Goal: Task Accomplishment & Management: Manage account settings

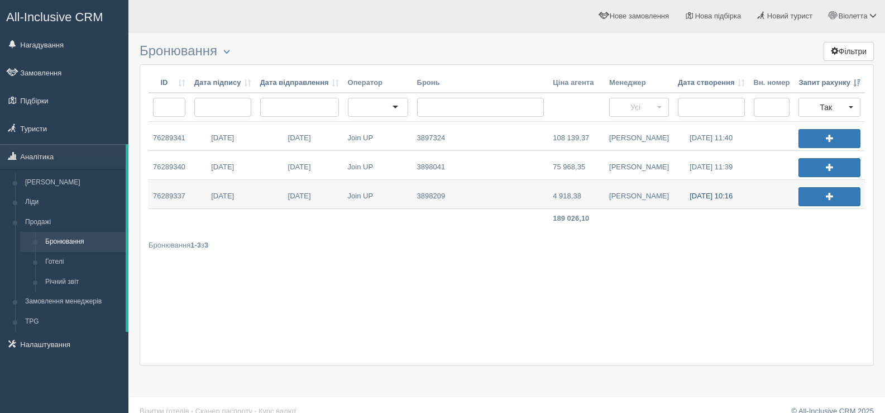
click at [706, 194] on link "13.10.2025 10:16" at bounding box center [711, 194] width 76 height 28
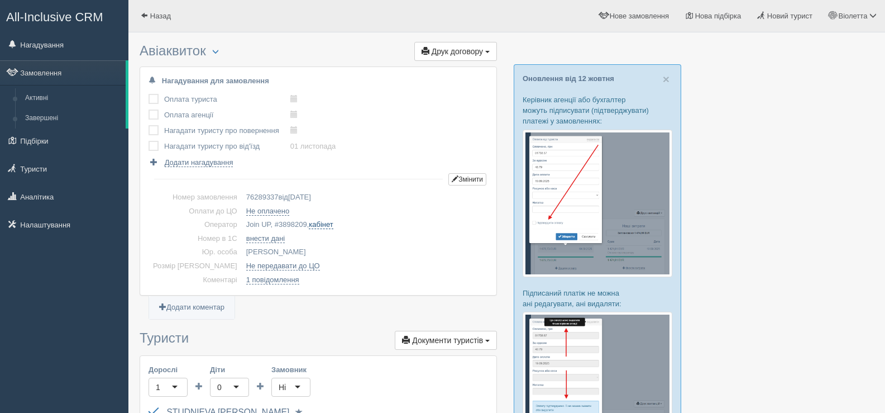
drag, startPoint x: 257, startPoint y: 224, endPoint x: 293, endPoint y: 227, distance: 35.3
click at [293, 227] on td "Join UP, # 3898209 , кабінет" at bounding box center [365, 225] width 246 height 14
copy td "3898209 ,"
click at [218, 50] on span "button" at bounding box center [215, 51] width 7 height 7
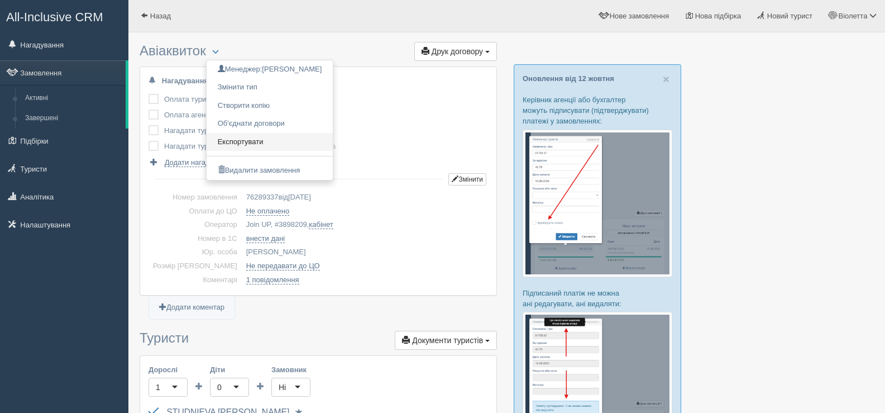
click at [257, 139] on link "Експортувати" at bounding box center [270, 142] width 127 height 18
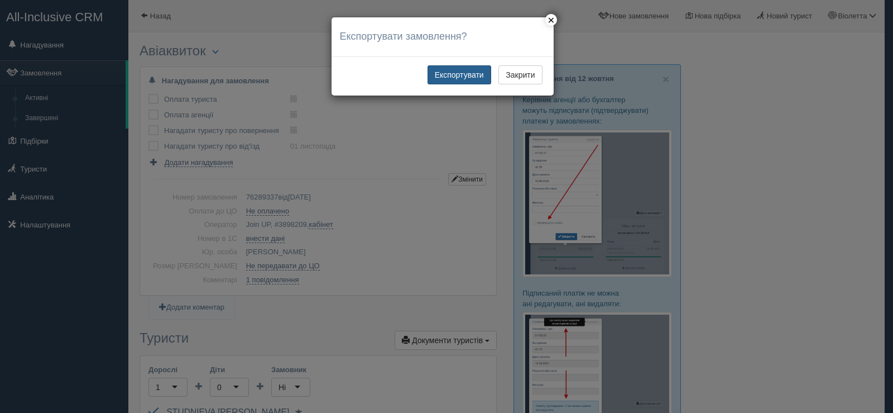
click at [471, 74] on button "Експортувати" at bounding box center [460, 74] width 64 height 19
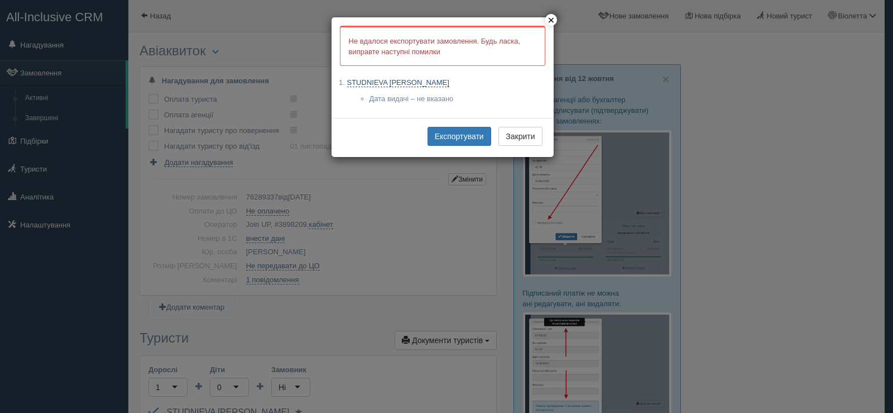
click at [390, 82] on link "STUDNIEVA OLENA" at bounding box center [398, 82] width 102 height 9
click at [449, 135] on button "Експортувати" at bounding box center [460, 136] width 64 height 19
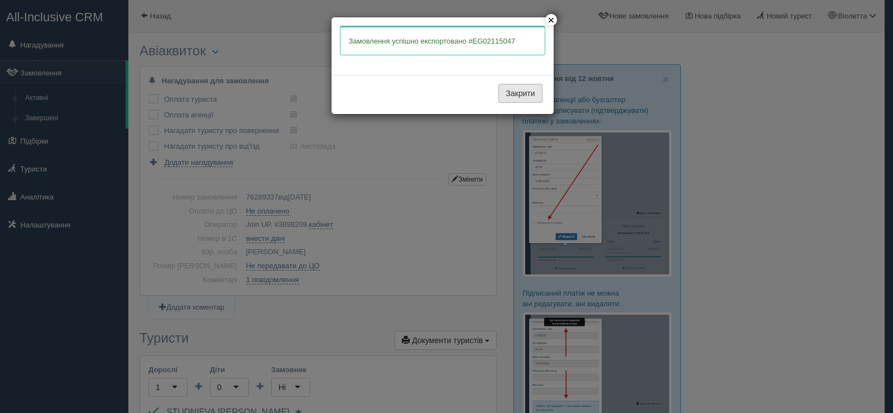
click at [515, 97] on button "Закрити" at bounding box center [521, 93] width 44 height 19
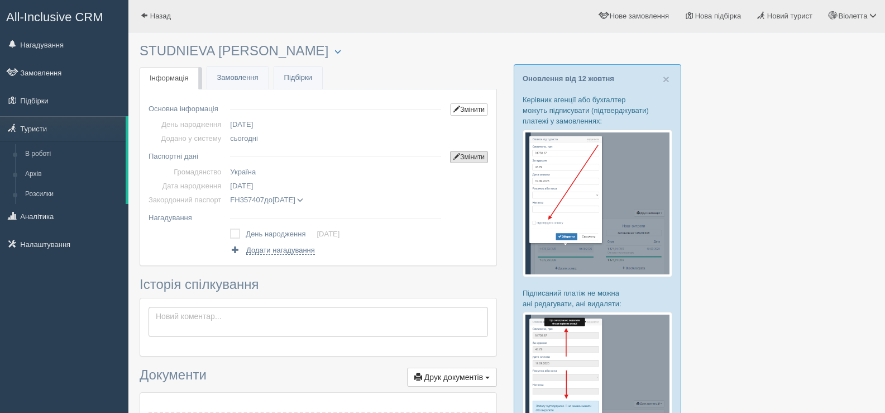
click at [475, 159] on link "Змінити" at bounding box center [469, 157] width 38 height 12
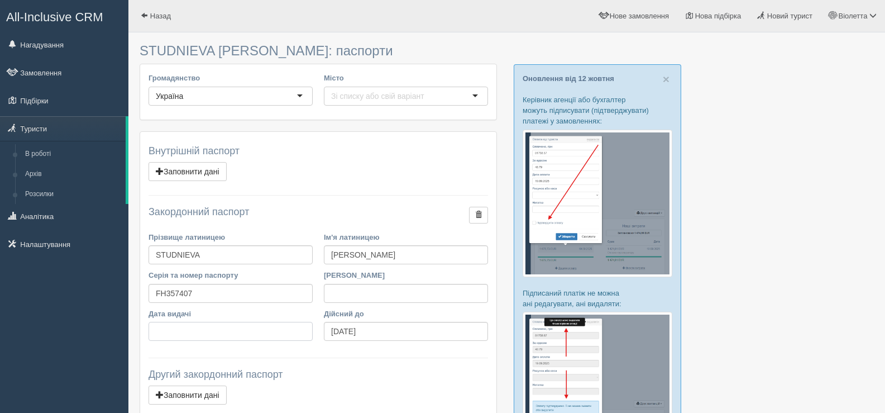
click at [162, 328] on input "Дата видачі" at bounding box center [231, 331] width 164 height 19
type input "07.08.2017"
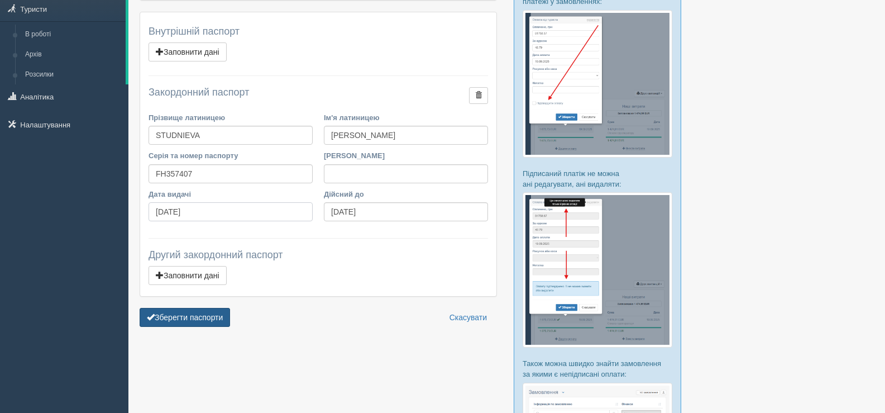
scroll to position [168, 0]
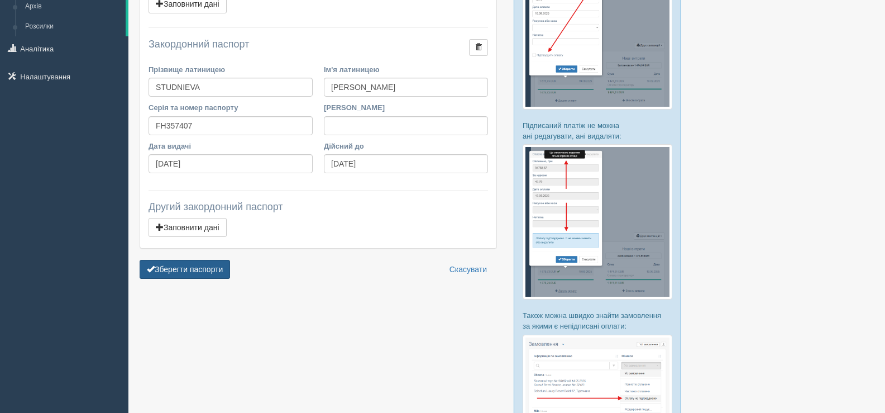
click at [189, 273] on button "Зберегти паспорти" at bounding box center [185, 269] width 90 height 19
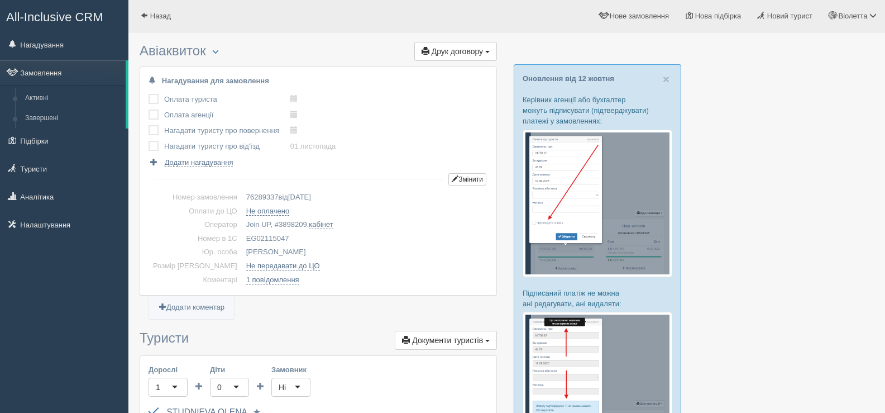
drag, startPoint x: 271, startPoint y: 235, endPoint x: 222, endPoint y: 237, distance: 48.7
click at [242, 237] on td "EG02115047" at bounding box center [365, 239] width 246 height 14
copy td "EG02115047"
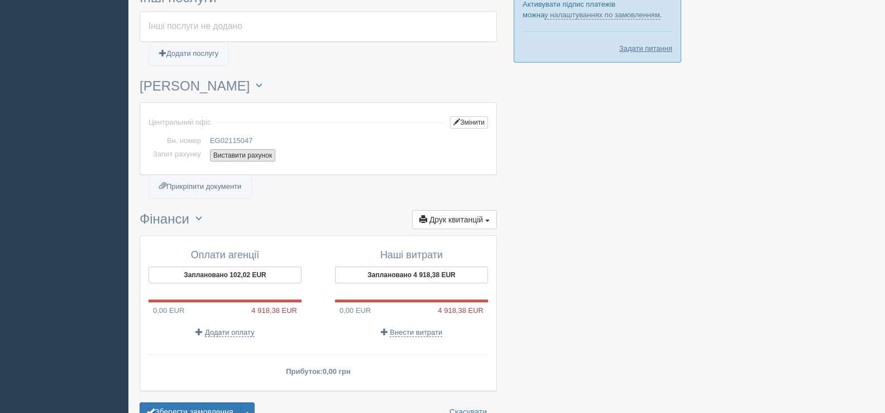
scroll to position [614, 0]
click at [246, 155] on button "Виставити рахунок" at bounding box center [242, 155] width 65 height 12
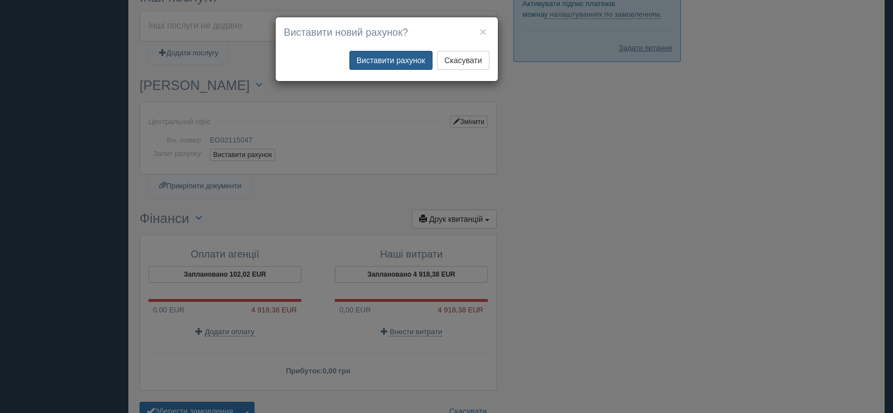
click at [390, 57] on button "Виставити рахунок" at bounding box center [391, 60] width 83 height 19
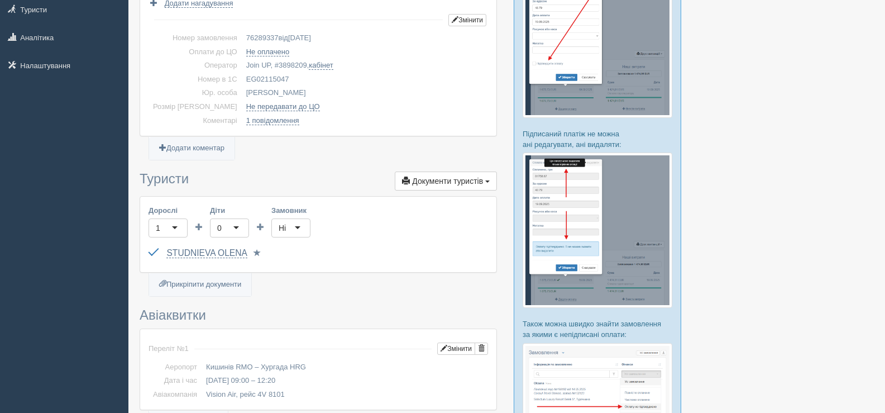
scroll to position [0, 0]
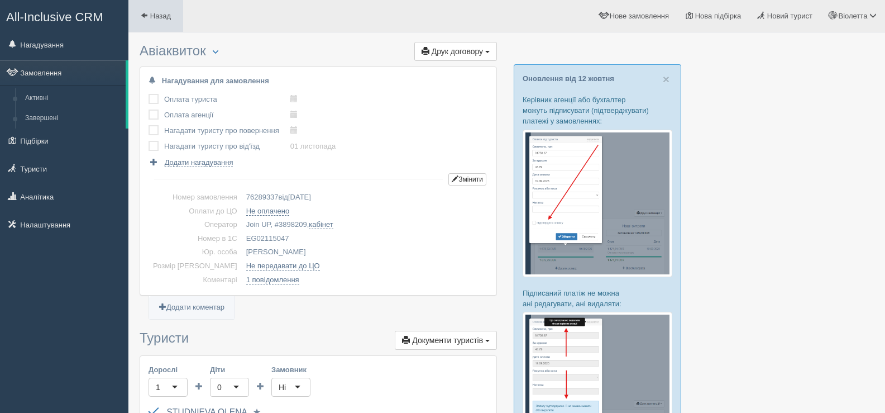
click at [144, 15] on span at bounding box center [144, 15] width 7 height 7
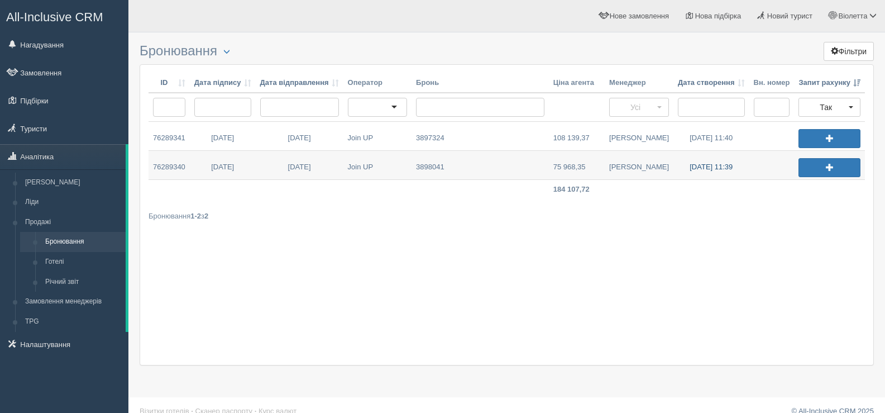
click at [699, 164] on link "[DATE] 11:39" at bounding box center [711, 165] width 76 height 28
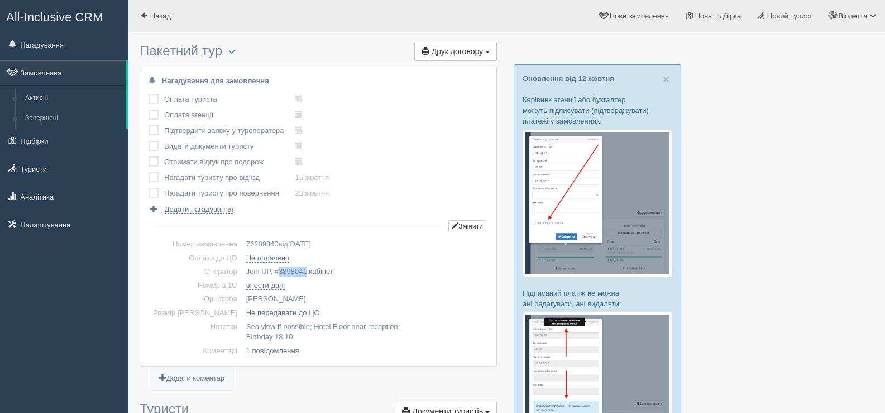
drag, startPoint x: 288, startPoint y: 271, endPoint x: 259, endPoint y: 271, distance: 28.5
click at [259, 271] on td "Join UP, # 3898041 , кабінет" at bounding box center [365, 272] width 246 height 14
copy span "3898041"
click at [139, 15] on link "Назад" at bounding box center [155, 16] width 55 height 32
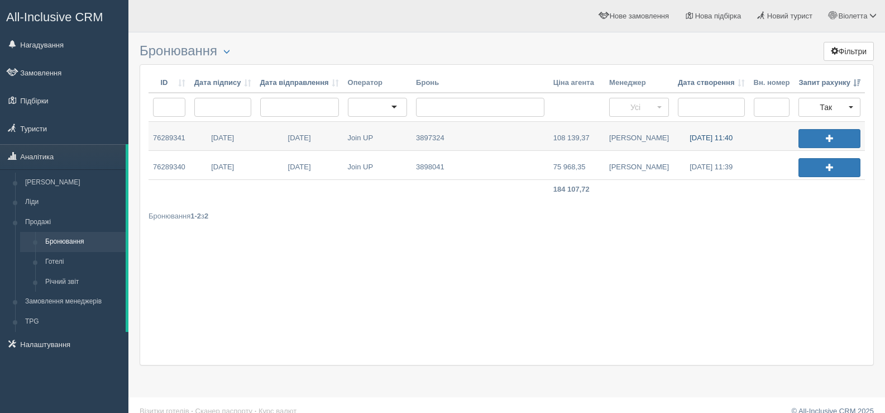
click at [697, 137] on link "[DATE] 11:40" at bounding box center [711, 136] width 76 height 28
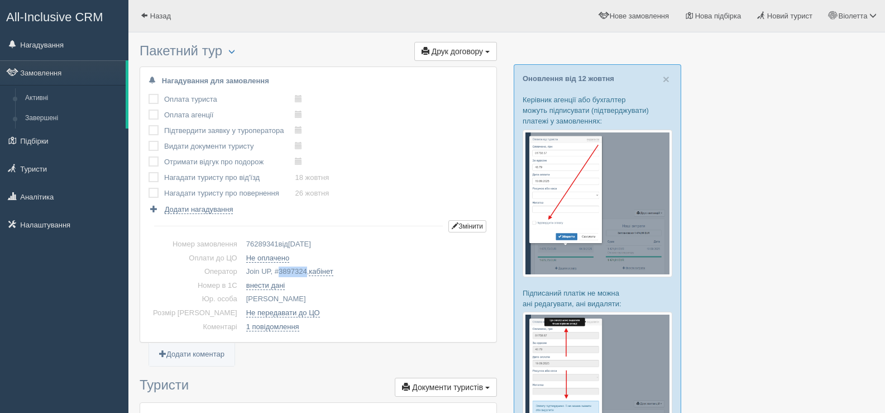
click at [279, 273] on span "3897324" at bounding box center [293, 271] width 28 height 8
click at [146, 13] on span at bounding box center [144, 15] width 7 height 7
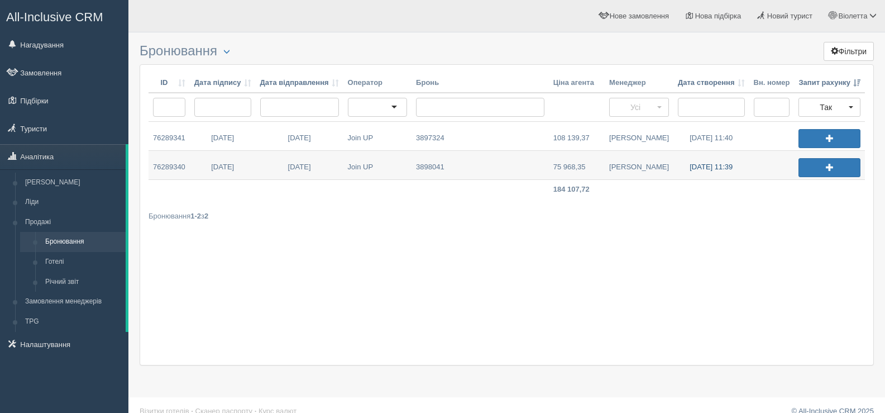
click at [702, 166] on link "[DATE] 11:39" at bounding box center [711, 165] width 76 height 28
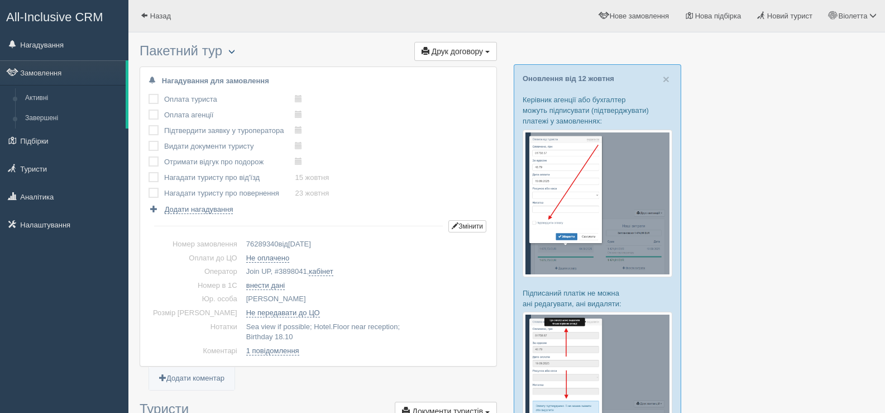
click at [235, 52] on span "button" at bounding box center [231, 51] width 7 height 7
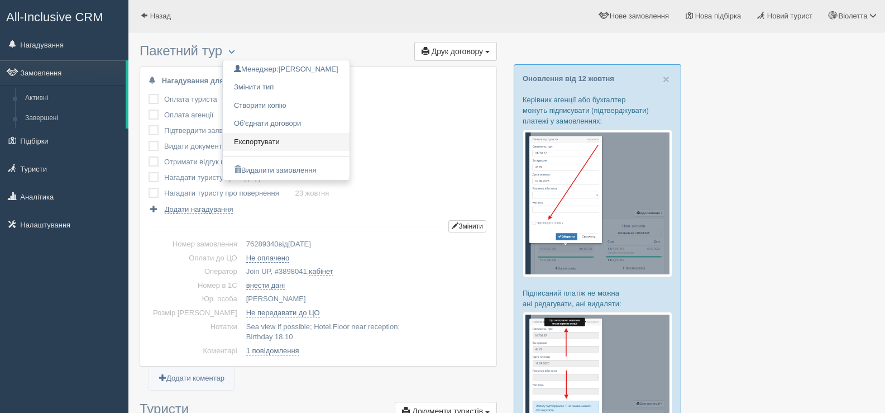
click at [285, 141] on link "Експортувати" at bounding box center [286, 142] width 127 height 18
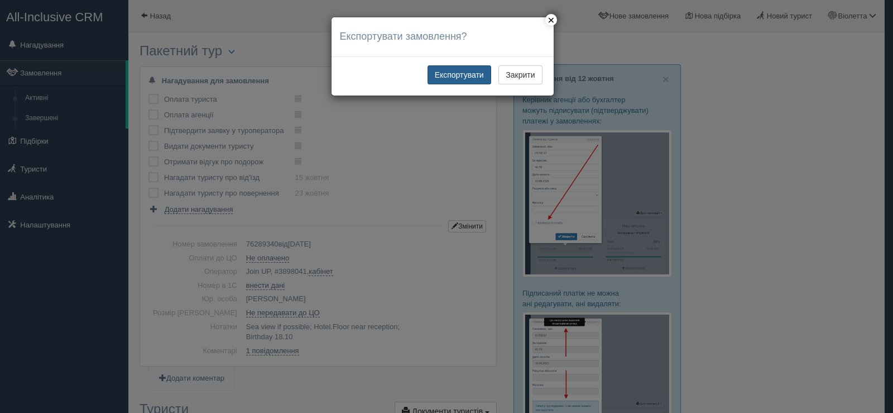
click at [461, 70] on button "Експортувати" at bounding box center [460, 74] width 64 height 19
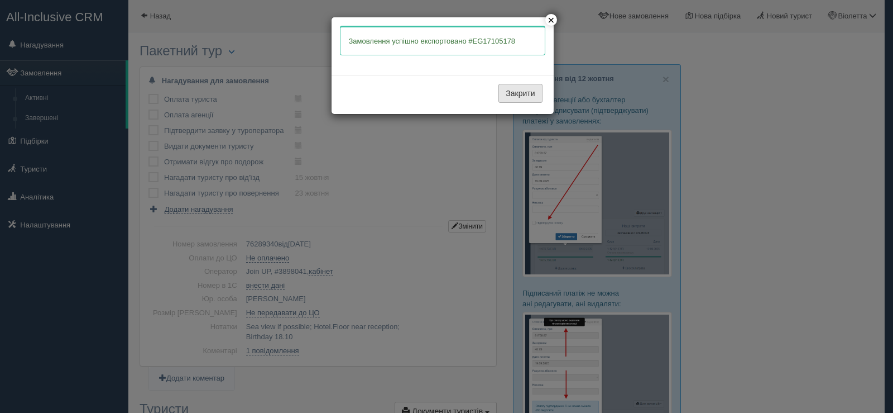
click at [504, 98] on button "Закрити" at bounding box center [521, 93] width 44 height 19
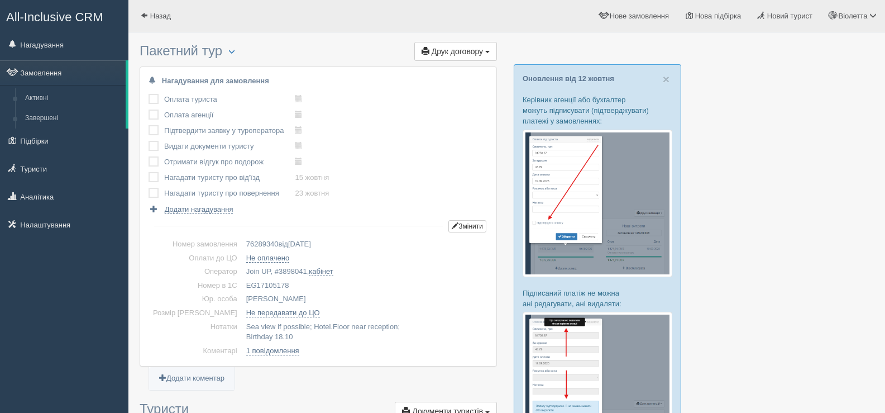
drag, startPoint x: 269, startPoint y: 284, endPoint x: 224, endPoint y: 279, distance: 45.0
click at [242, 279] on td "EG17105178" at bounding box center [365, 286] width 246 height 14
copy td "EG17105178"
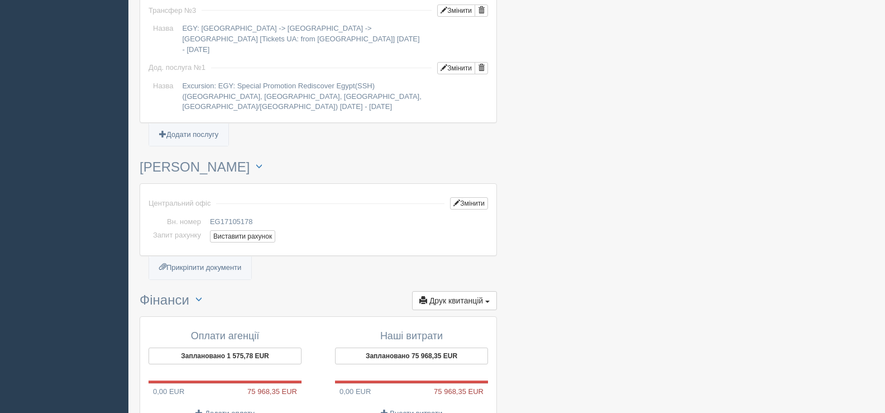
scroll to position [1284, 0]
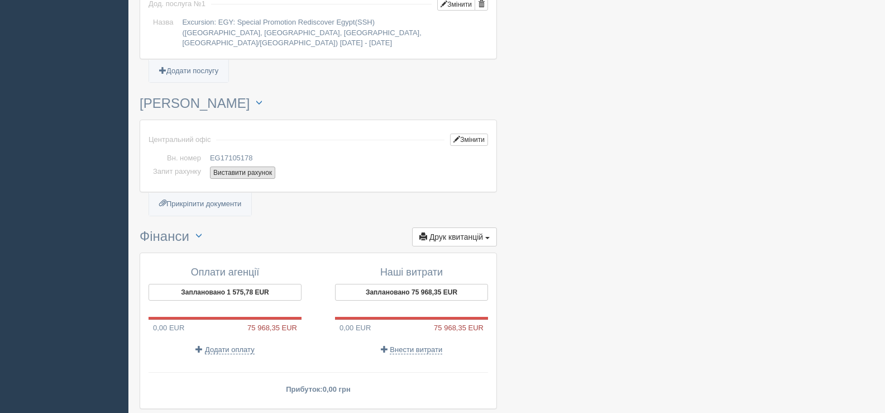
click at [243, 166] on button "Виставити рахунок" at bounding box center [242, 172] width 65 height 12
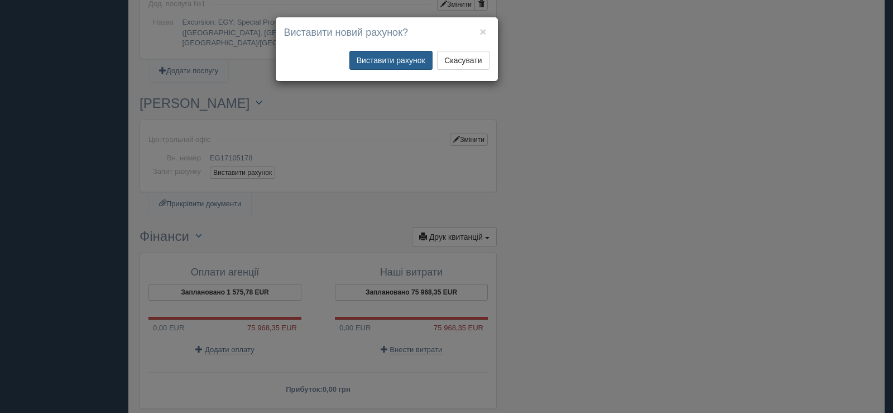
click at [369, 59] on button "Виставити рахунок" at bounding box center [391, 60] width 83 height 19
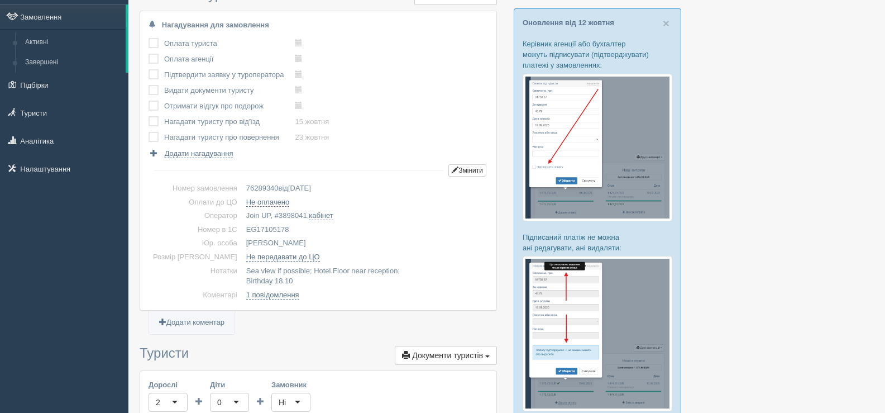
scroll to position [0, 0]
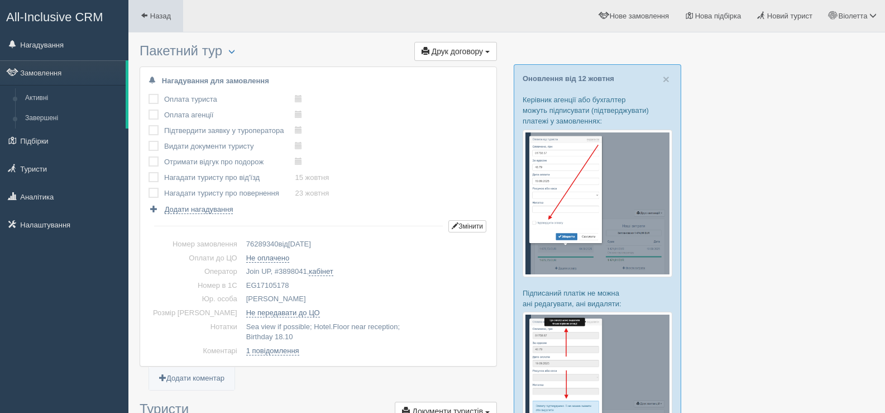
click at [139, 12] on link "Назад" at bounding box center [155, 16] width 55 height 32
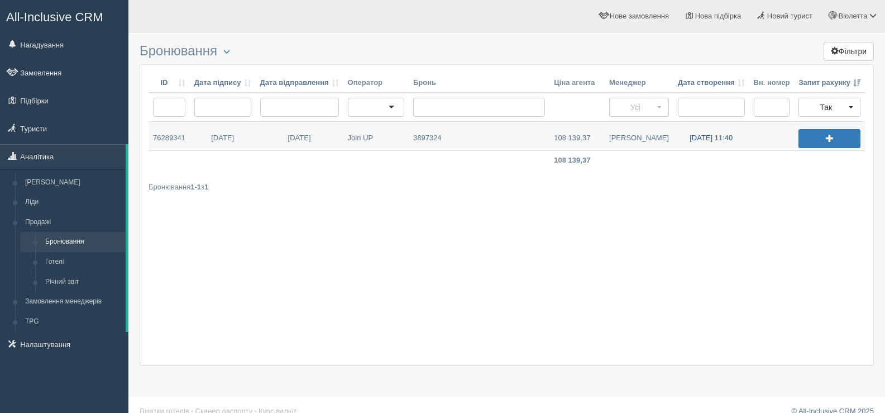
click at [710, 137] on link "[DATE] 11:40" at bounding box center [711, 136] width 76 height 28
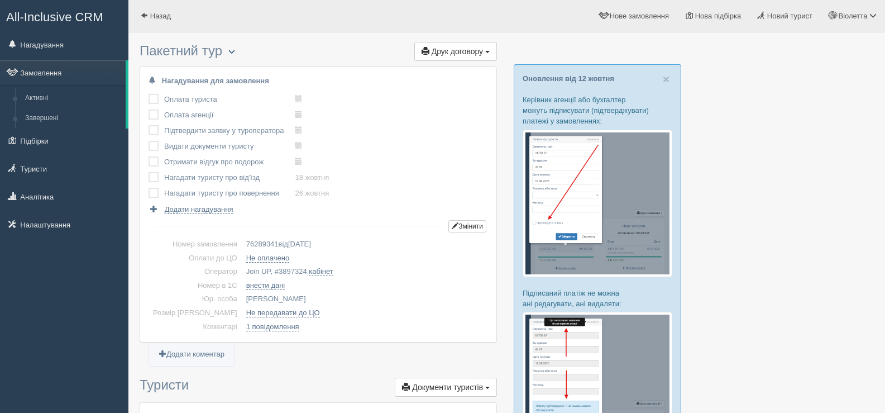
click at [235, 54] on span "button" at bounding box center [231, 51] width 7 height 7
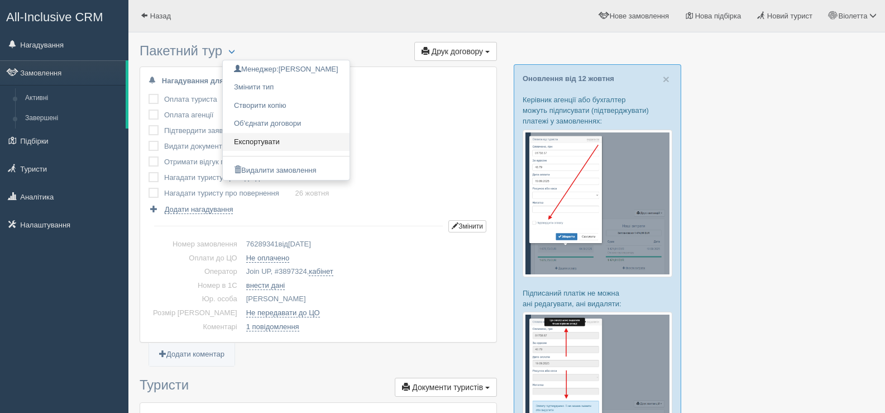
click at [266, 139] on link "Експортувати" at bounding box center [286, 142] width 127 height 18
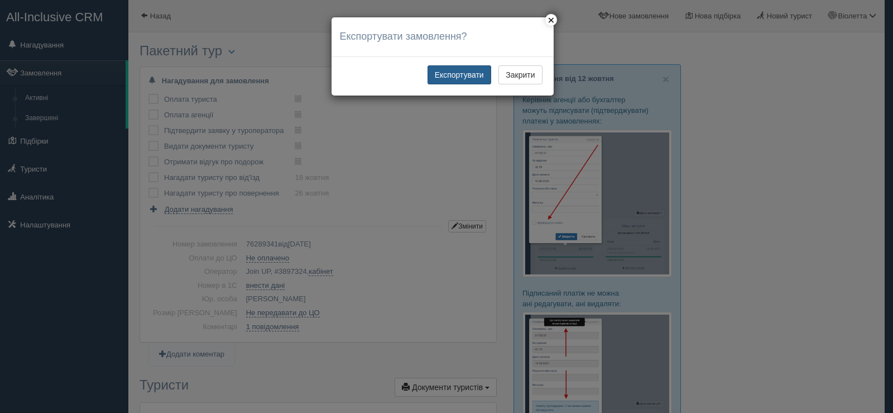
click at [447, 77] on button "Експортувати" at bounding box center [460, 74] width 64 height 19
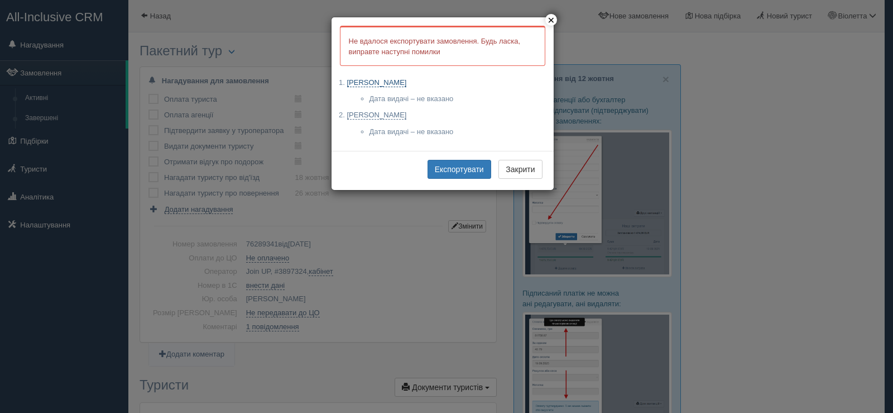
click at [380, 84] on link "RUDYK YURII" at bounding box center [377, 82] width 60 height 9
click at [373, 115] on link "RUDYK VIRA" at bounding box center [377, 115] width 60 height 9
click at [452, 163] on button "Експортувати" at bounding box center [460, 169] width 64 height 19
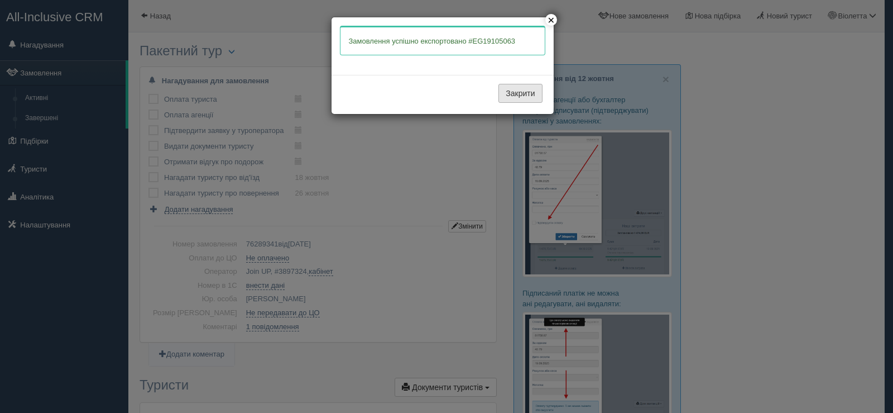
click at [520, 97] on button "Закрити" at bounding box center [521, 93] width 44 height 19
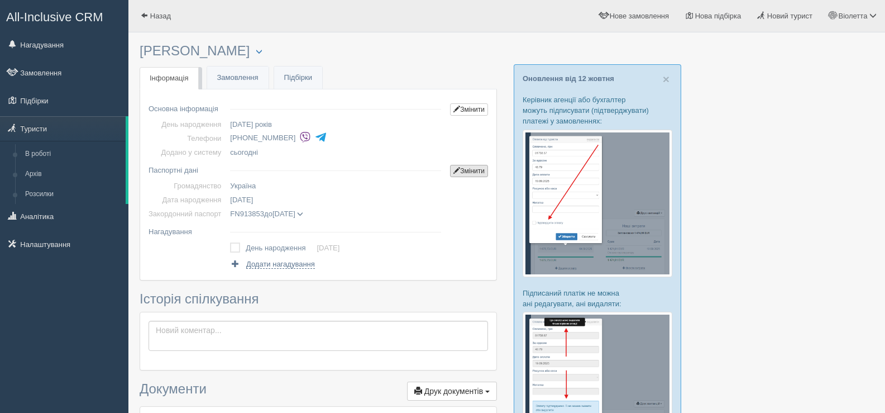
click at [471, 172] on link "Змінити" at bounding box center [469, 171] width 38 height 12
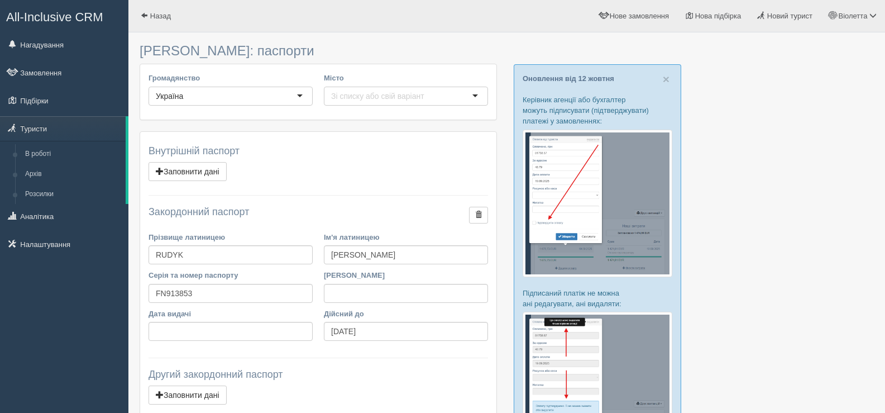
scroll to position [56, 0]
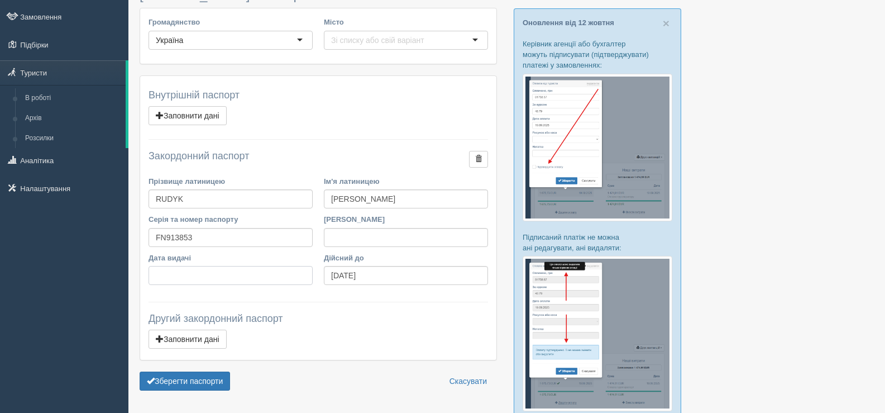
click at [160, 278] on input "Дата видачі" at bounding box center [231, 275] width 164 height 19
type input "[DATE]"
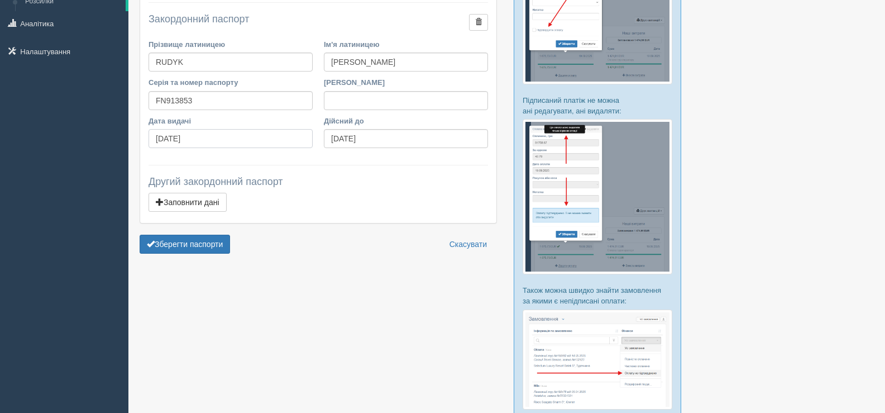
scroll to position [223, 0]
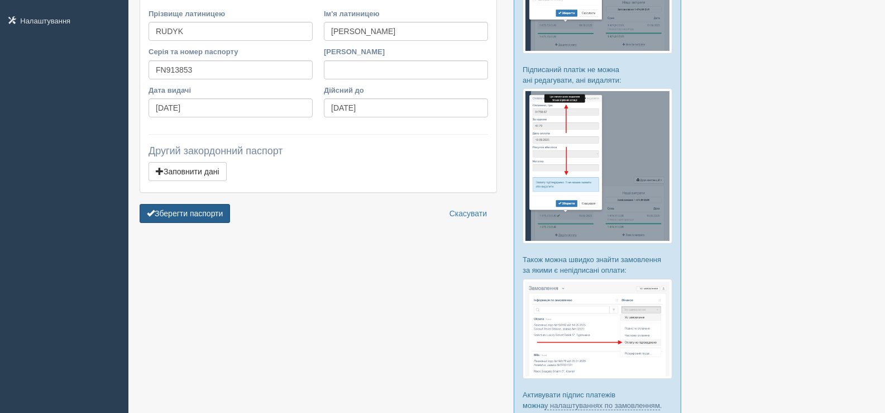
click at [195, 208] on button "Зберегти паспорти" at bounding box center [185, 213] width 90 height 19
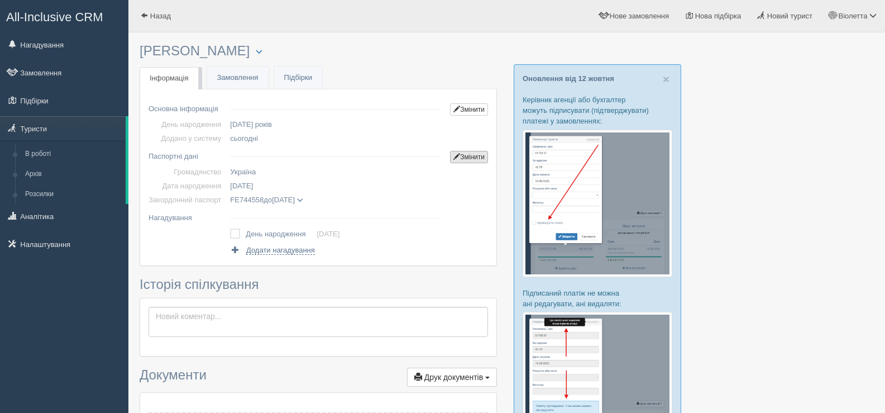
click at [474, 155] on link "Змінити" at bounding box center [469, 157] width 38 height 12
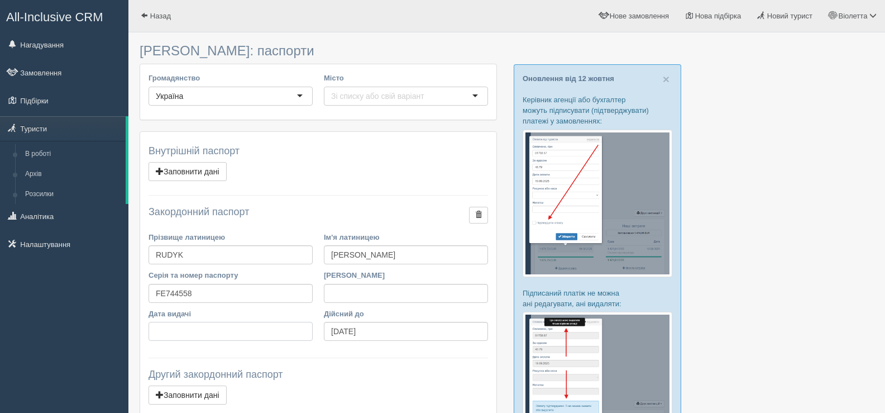
click at [168, 330] on input "Дата видачі" at bounding box center [231, 331] width 164 height 19
type input "[DATE]"
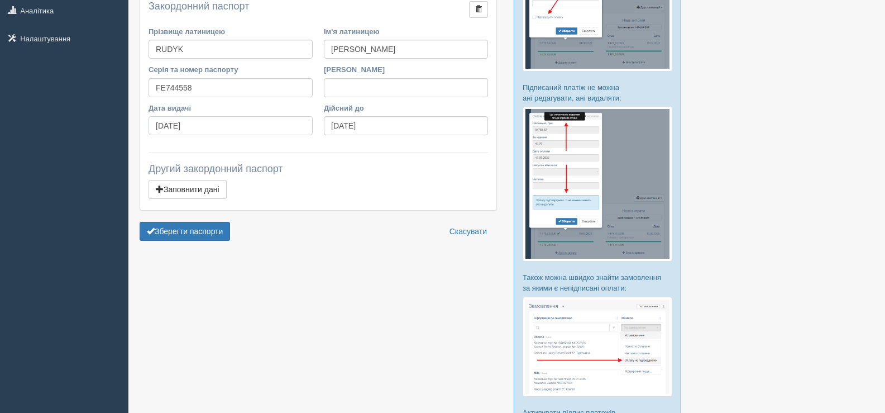
scroll to position [223, 0]
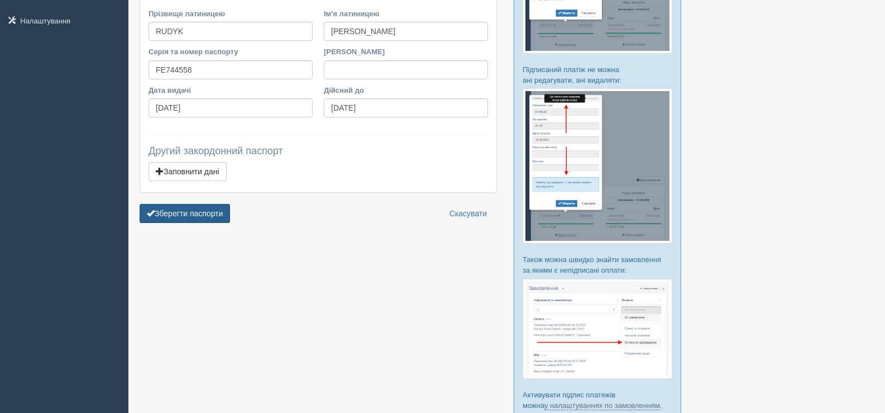
click at [180, 212] on button "Зберегти паспорти" at bounding box center [185, 213] width 90 height 19
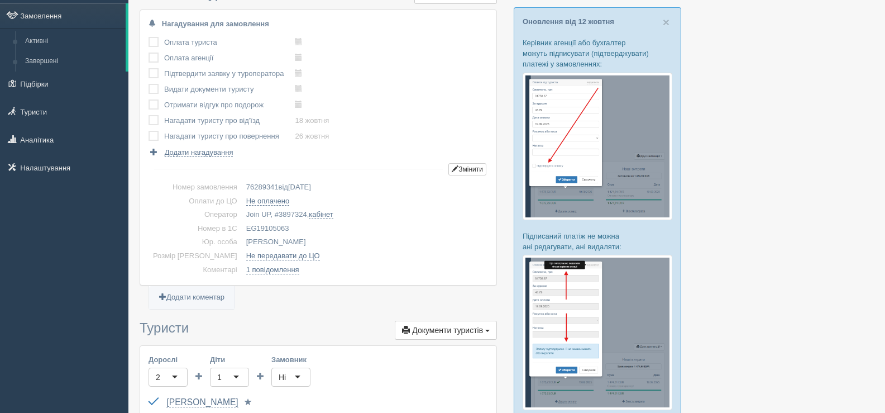
scroll to position [56, 0]
drag, startPoint x: 278, startPoint y: 227, endPoint x: 229, endPoint y: 227, distance: 48.6
click at [242, 227] on td "EG19105063" at bounding box center [365, 230] width 246 height 14
copy td "EG19105063"
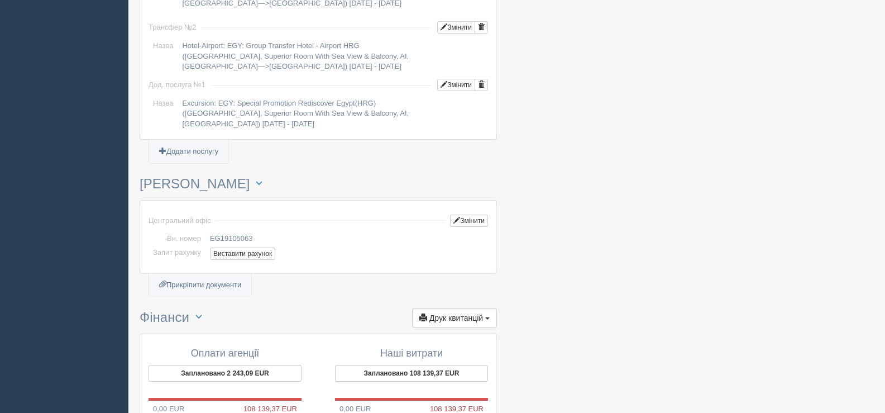
scroll to position [1117, 0]
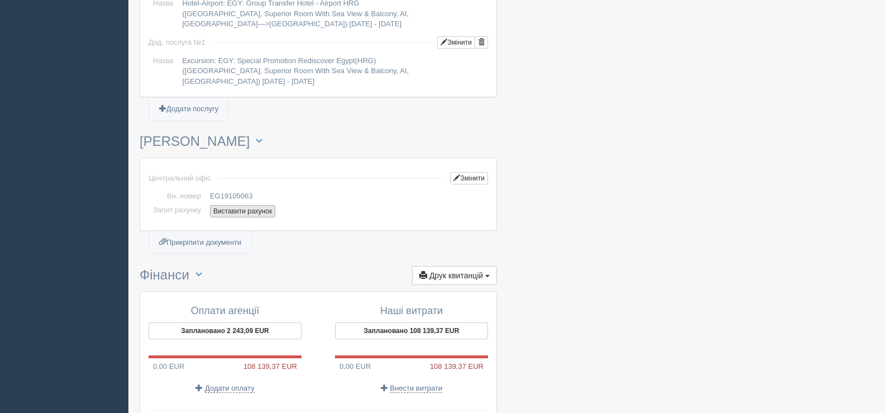
click at [231, 211] on button "Виставити рахунок" at bounding box center [242, 211] width 65 height 12
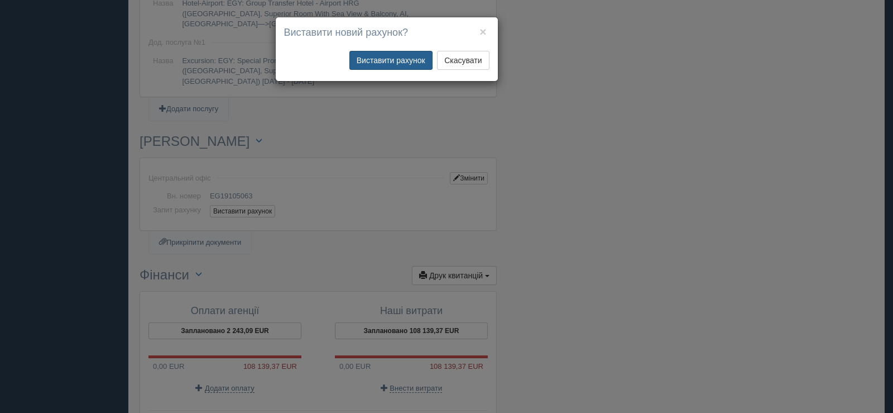
click at [386, 61] on button "Виставити рахунок" at bounding box center [391, 60] width 83 height 19
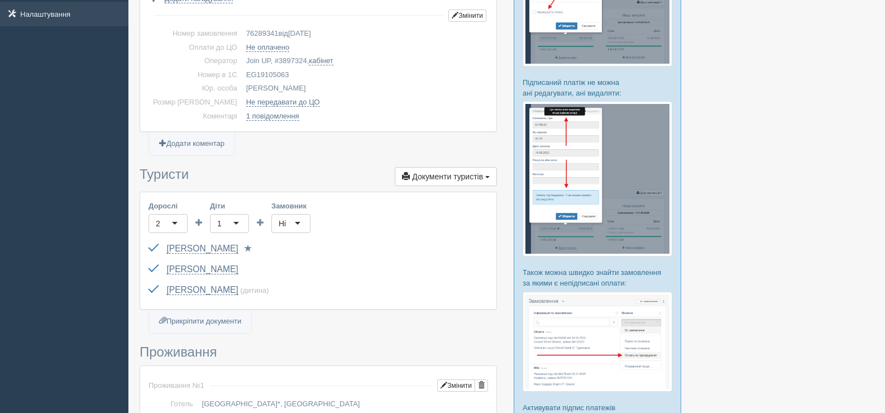
scroll to position [0, 0]
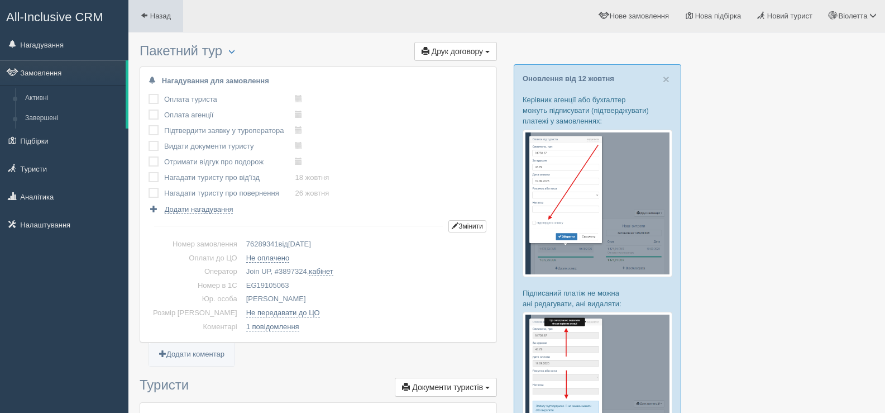
click at [145, 13] on span at bounding box center [144, 15] width 7 height 7
